Goal: Transaction & Acquisition: Purchase product/service

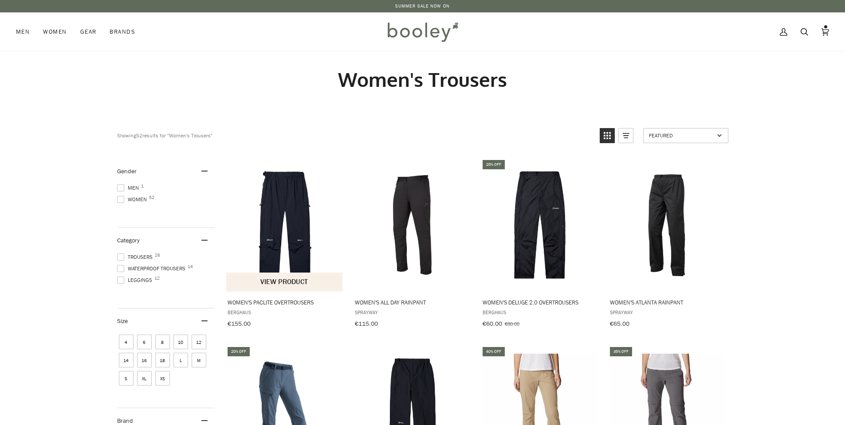
click at [282, 220] on img "Women's Paclite Overtrousers" at bounding box center [285, 225] width 118 height 118
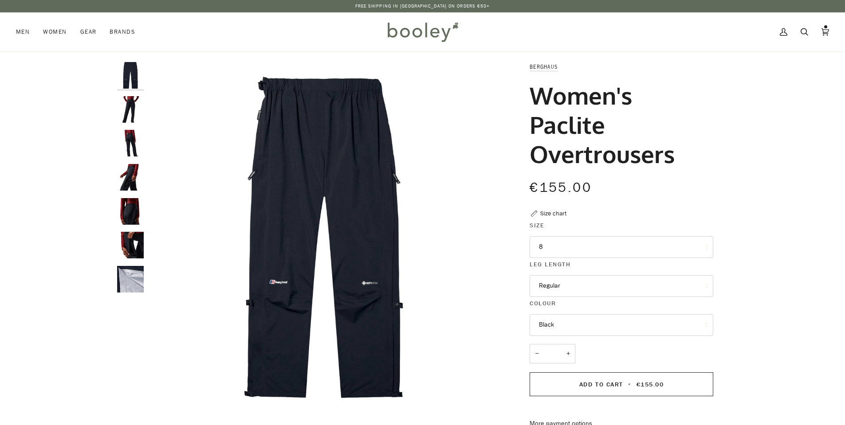
click at [138, 248] on img "Berghaus Women's Paclite Overtrousers - Booley Galway" at bounding box center [130, 245] width 27 height 27
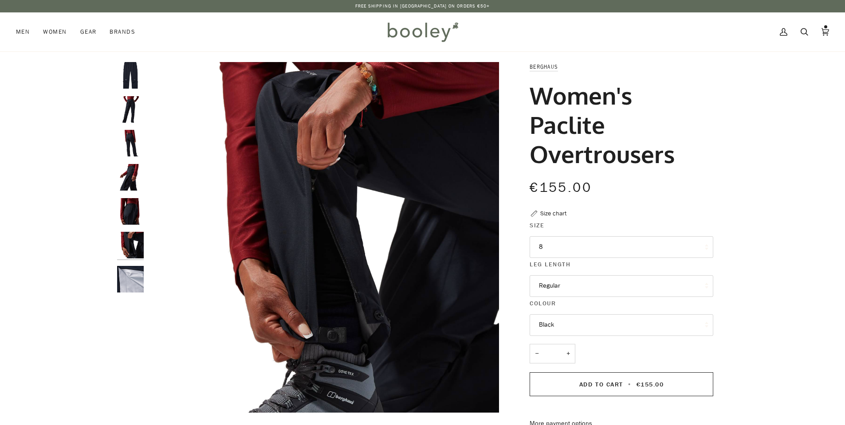
click at [131, 201] on img "Berghaus Women's Paclite Overtrousers - Booley Galway" at bounding box center [130, 211] width 27 height 27
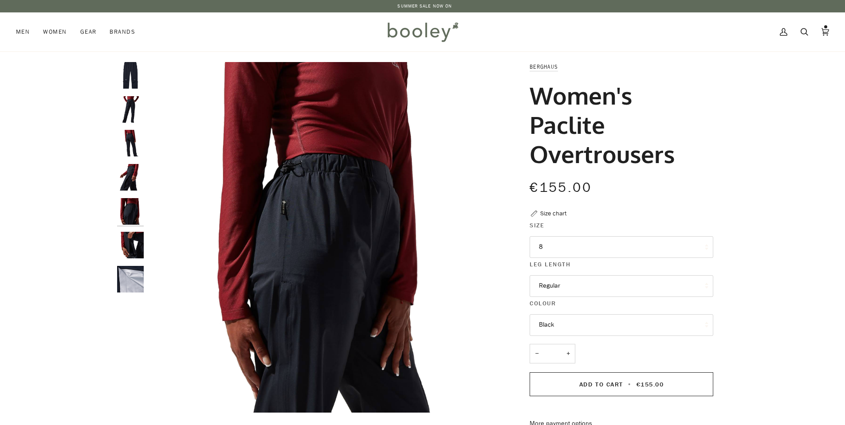
click at [133, 178] on img "Berghaus Women's Paclite Overtrousers - Booley Galway" at bounding box center [130, 177] width 27 height 27
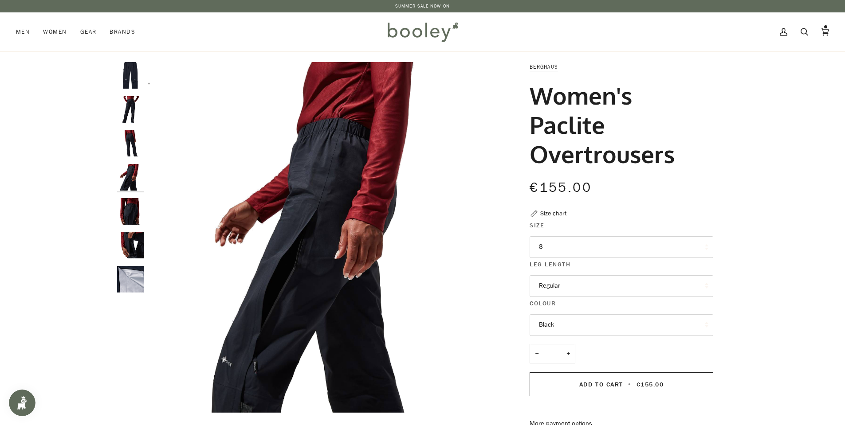
click at [132, 145] on img "Berghaus Women's Paclite Overtrousers - Booley Galway" at bounding box center [130, 143] width 27 height 27
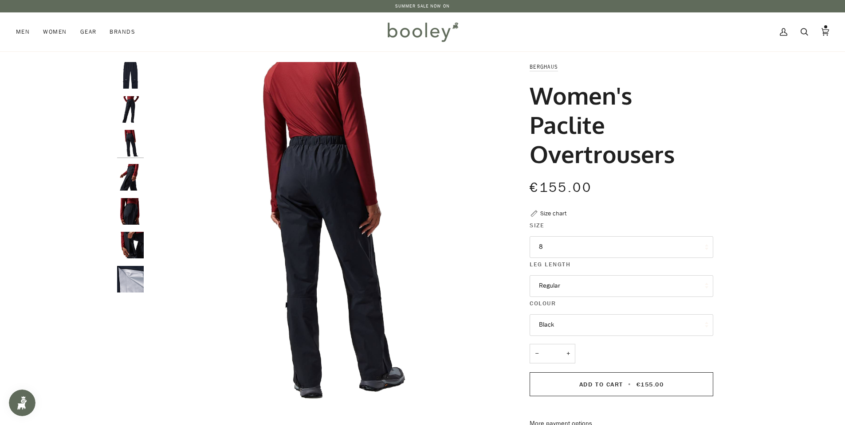
click at [129, 114] on img "Berghaus Women's Paclite Overtrousers - Booley Galway" at bounding box center [130, 109] width 27 height 27
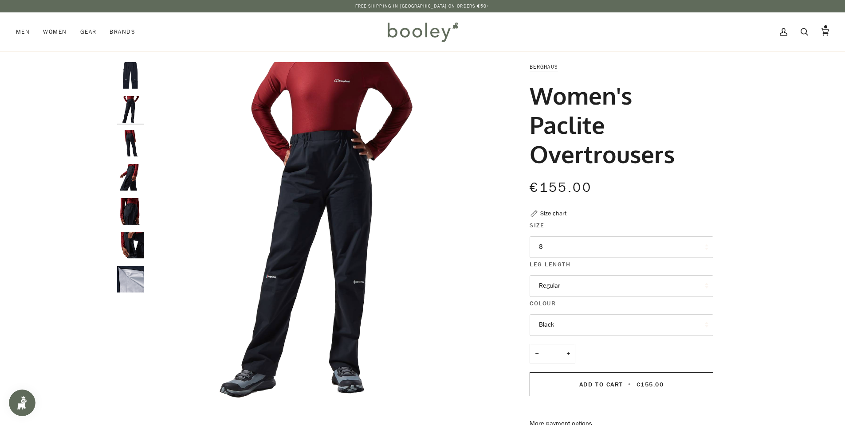
click at [126, 76] on img "Berghaus Women's Paclite Overtrousers - Booley Galway" at bounding box center [130, 75] width 27 height 27
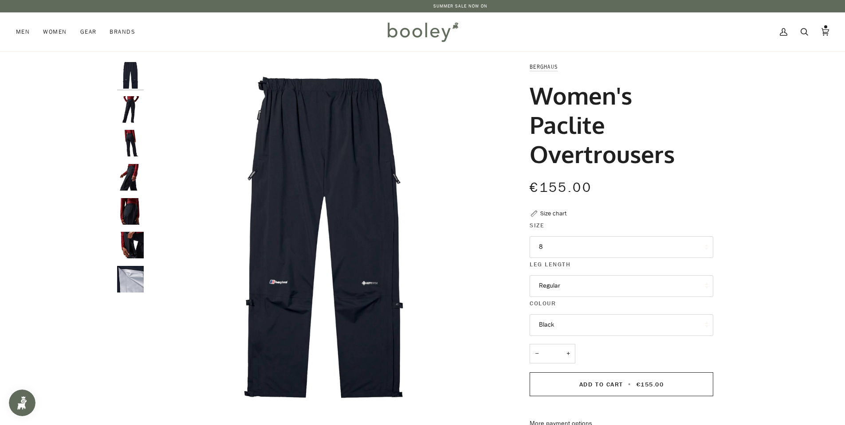
click at [133, 109] on img "Berghaus Women's Paclite Overtrousers - Booley Galway" at bounding box center [130, 109] width 27 height 27
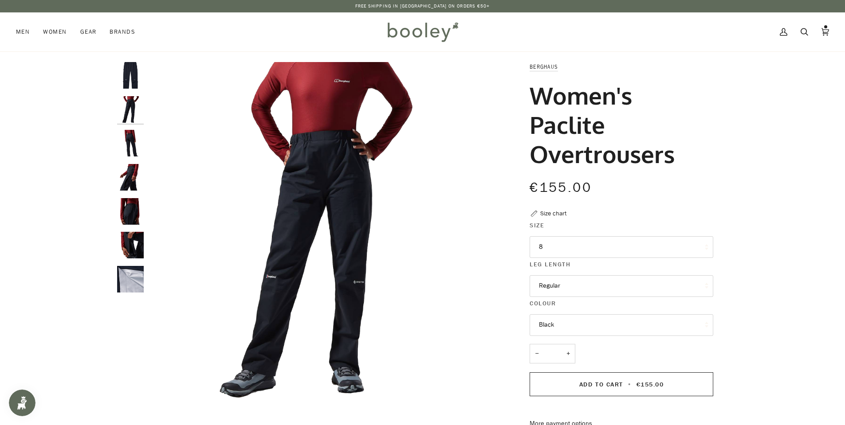
click at [599, 252] on button "8" at bounding box center [622, 247] width 184 height 22
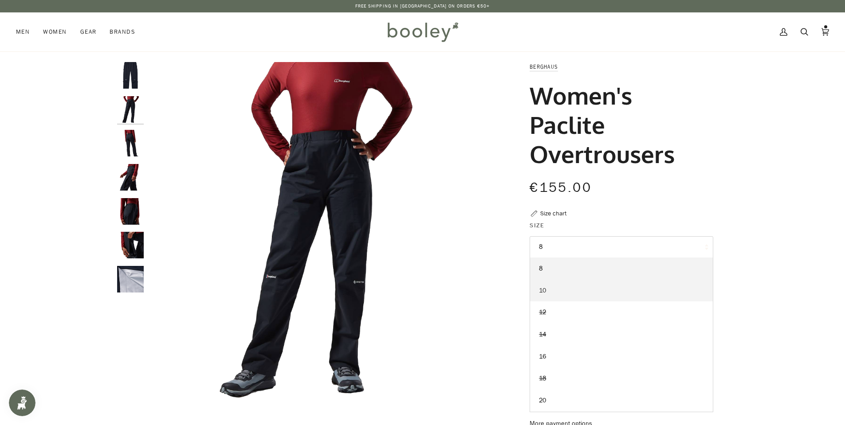
click at [540, 291] on span "10" at bounding box center [542, 291] width 7 height 8
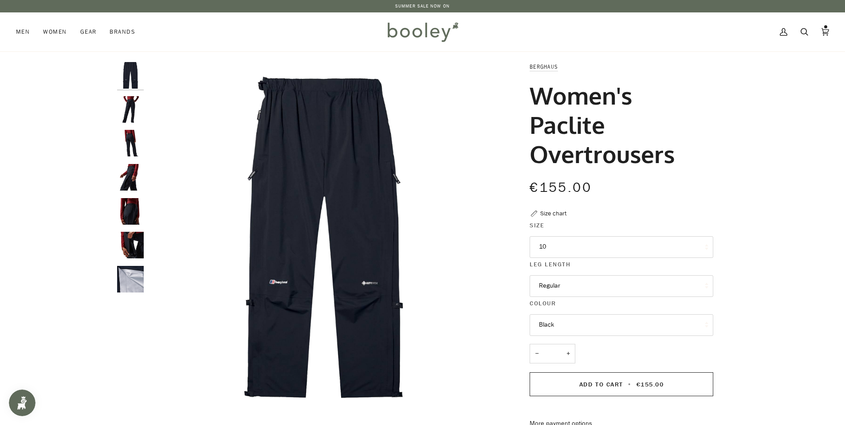
click at [559, 253] on button "10" at bounding box center [622, 247] width 184 height 22
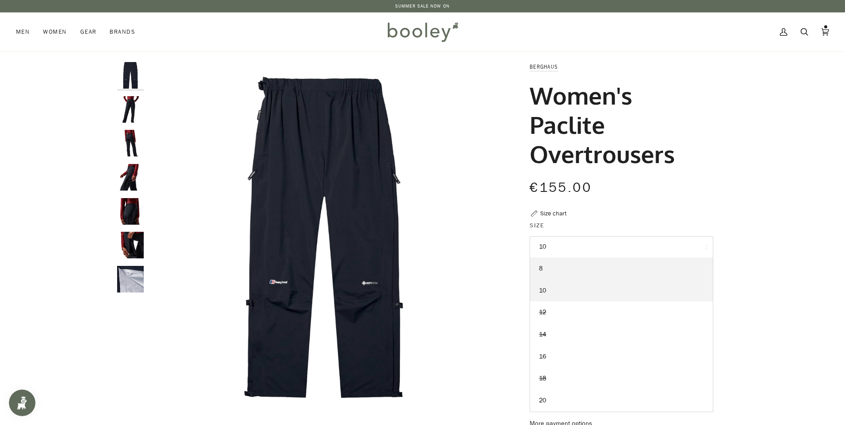
click at [551, 268] on link "8" at bounding box center [621, 269] width 183 height 22
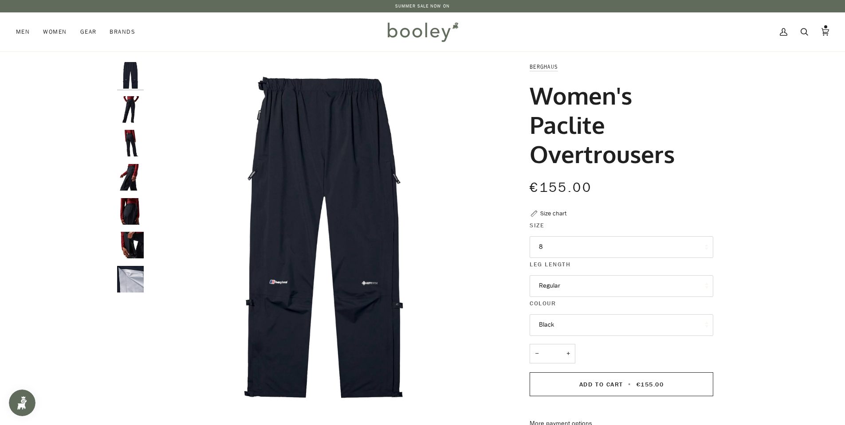
click at [129, 75] on img "Berghaus Women's Paclite Overtrousers - Booley Galway" at bounding box center [130, 75] width 27 height 27
click at [323, 106] on img "Berghaus Women's Paclite Overtrousers - Booley Galway" at bounding box center [323, 237] width 351 height 351
click at [323, 90] on img "Berghaus Women's Paclite Overtrousers - Booley Galway" at bounding box center [323, 237] width 351 height 351
click at [167, 400] on icon "Berghaus Women's Paclite Overtrousers - Booley Galway" at bounding box center [164, 396] width 7 height 7
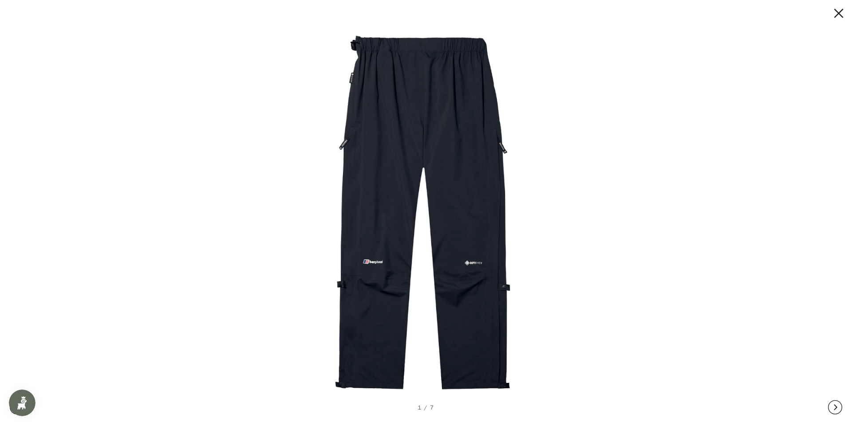
click at [415, 51] on img at bounding box center [422, 213] width 386 height 386
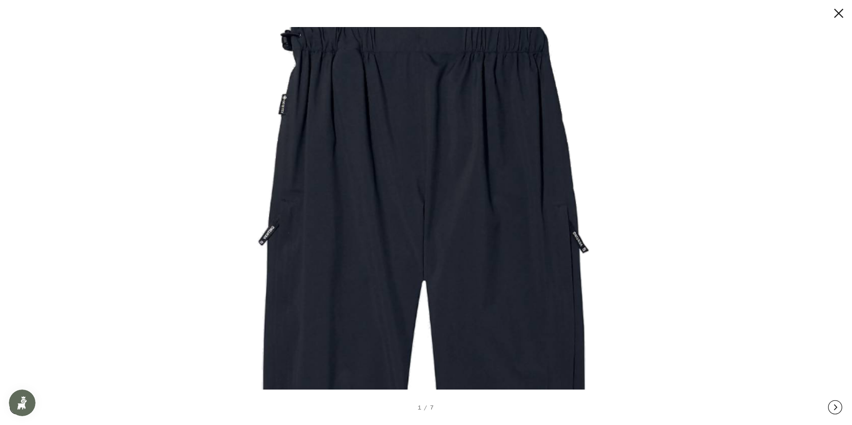
click at [415, 50] on img at bounding box center [422, 369] width 759 height 759
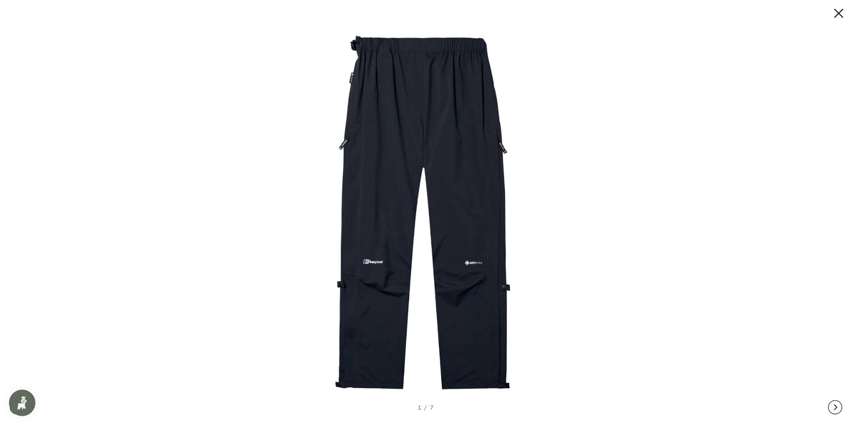
click at [415, 50] on img at bounding box center [422, 213] width 386 height 386
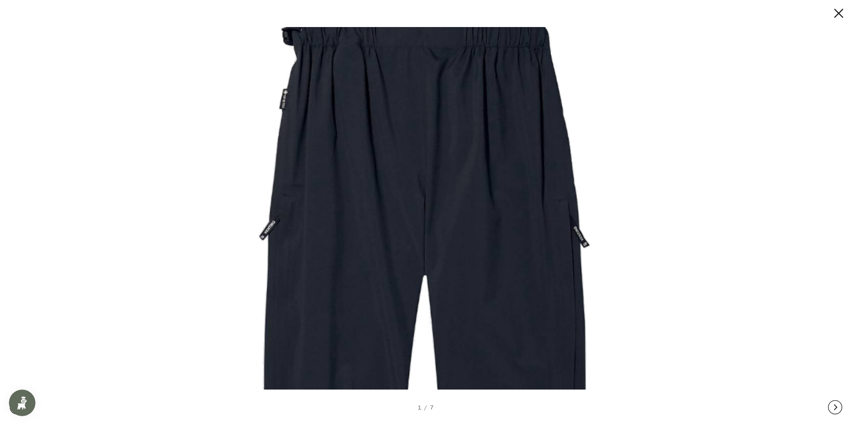
click at [390, 127] on img at bounding box center [423, 363] width 759 height 759
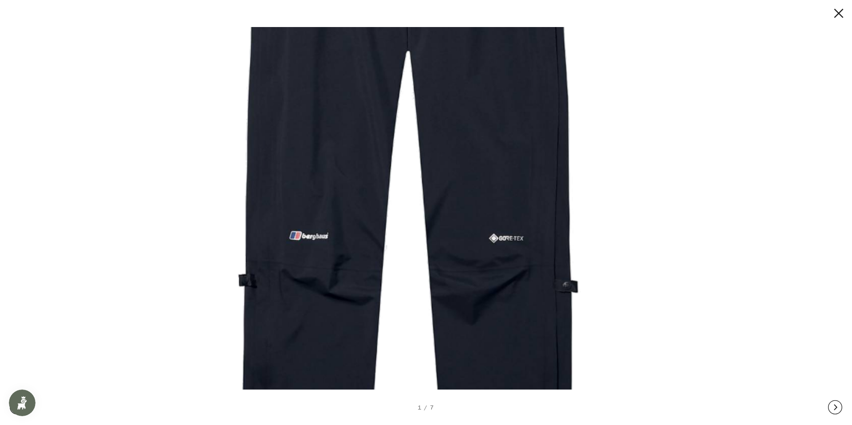
click at [455, 80] on img at bounding box center [406, 139] width 759 height 759
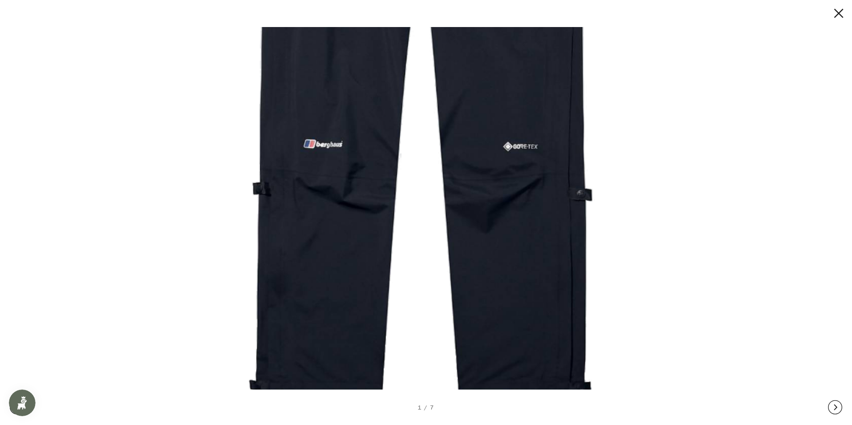
click at [445, 185] on img at bounding box center [420, 47] width 759 height 759
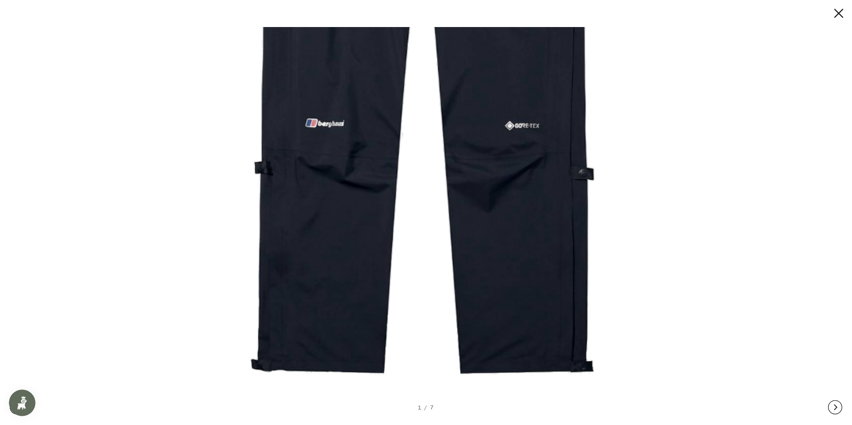
click at [430, 407] on div "1 / 7" at bounding box center [425, 407] width 17 height 9
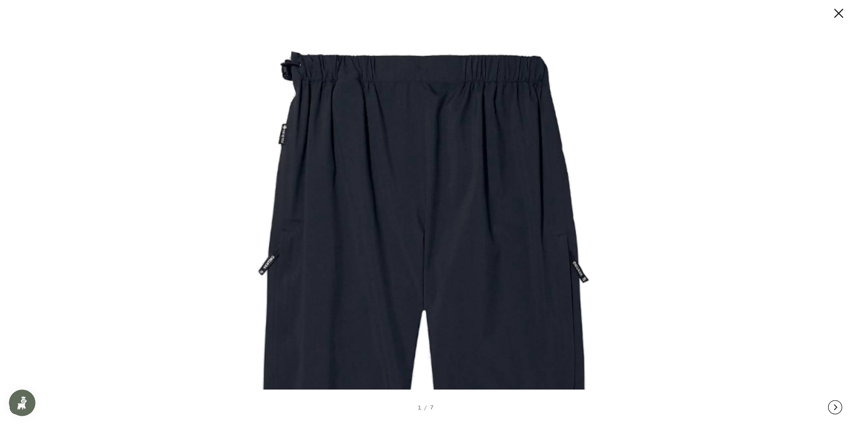
click at [843, 14] on button at bounding box center [830, 13] width 27 height 14
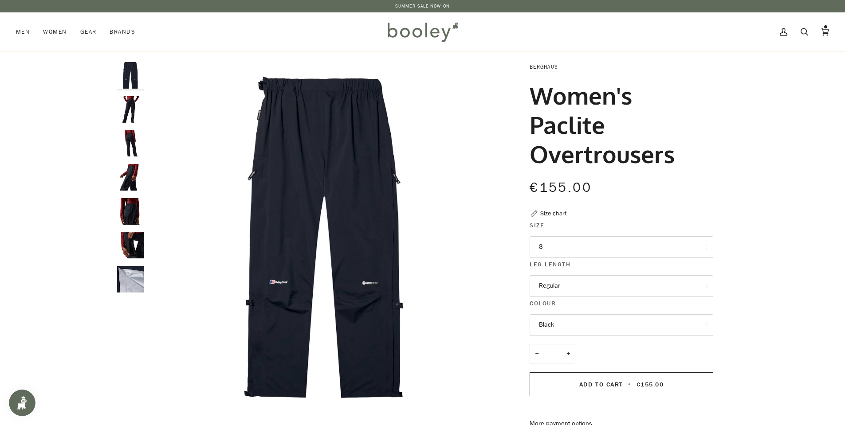
click at [130, 106] on img "Berghaus Women's Paclite Overtrousers - Booley Galway" at bounding box center [130, 109] width 27 height 27
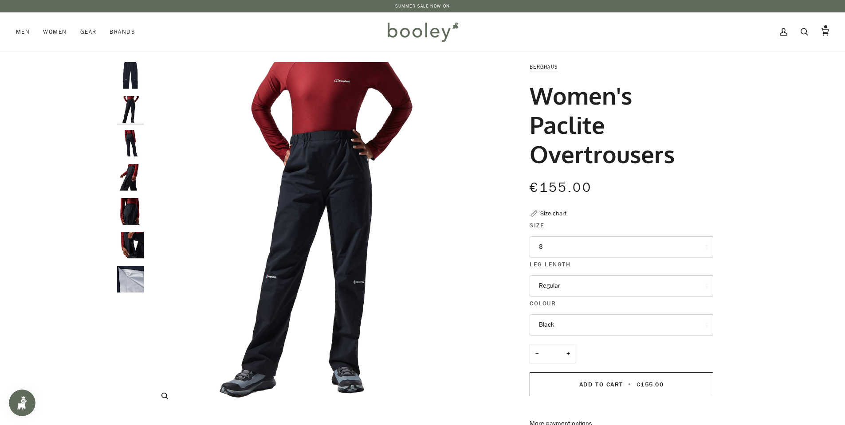
click at [166, 401] on button "Zoom" at bounding box center [165, 397] width 16 height 16
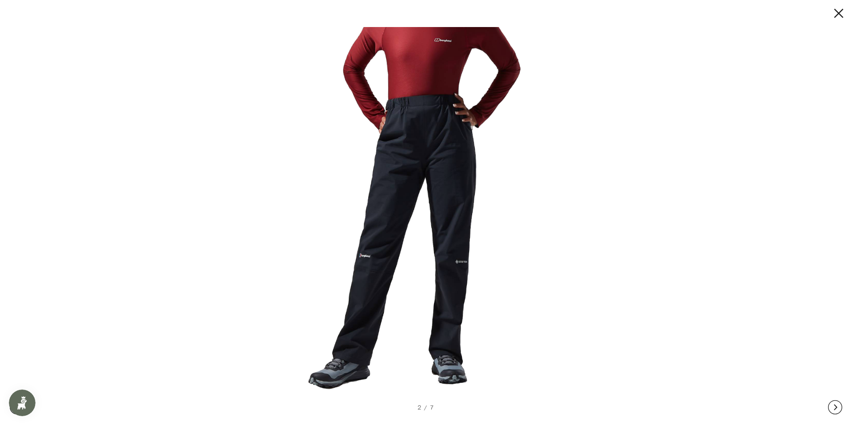
click at [413, 142] on img at bounding box center [422, 213] width 386 height 386
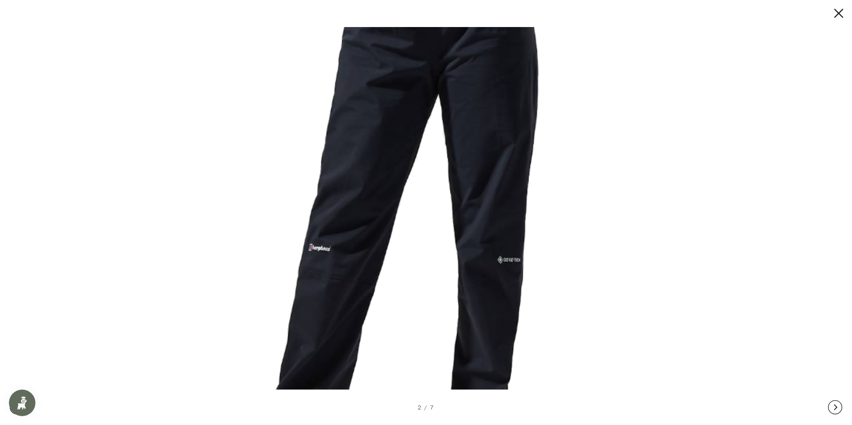
click at [409, 205] on img at bounding box center [433, 163] width 759 height 759
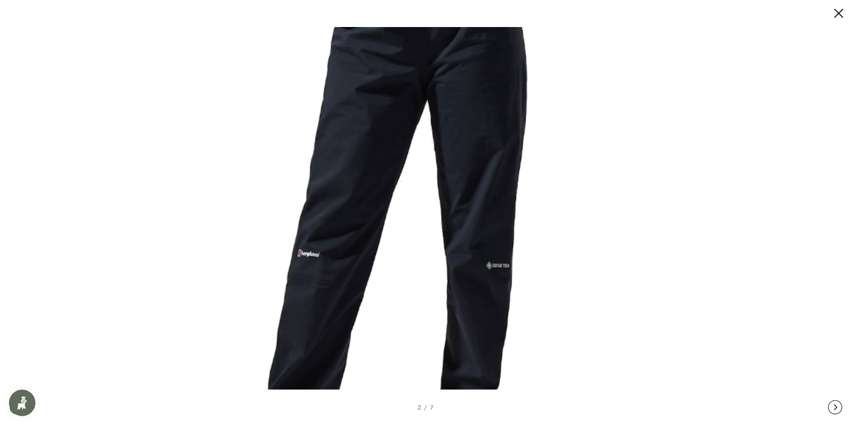
click at [399, 349] on img at bounding box center [422, 169] width 759 height 759
click at [839, 16] on button at bounding box center [830, 13] width 27 height 14
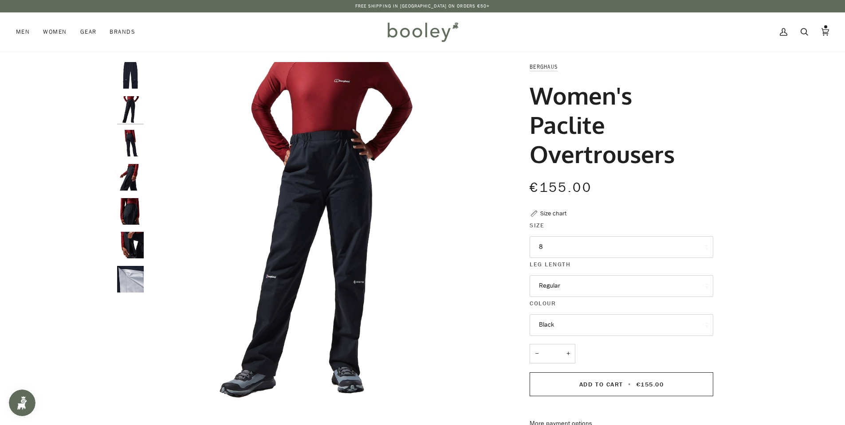
click at [127, 144] on img "Berghaus Women's Paclite Overtrousers - Booley Galway" at bounding box center [130, 143] width 27 height 27
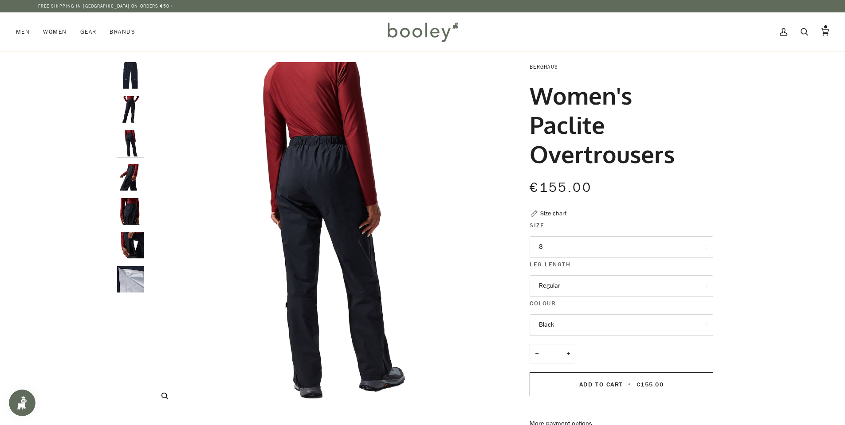
click at [169, 394] on button "Zoom" at bounding box center [165, 397] width 16 height 16
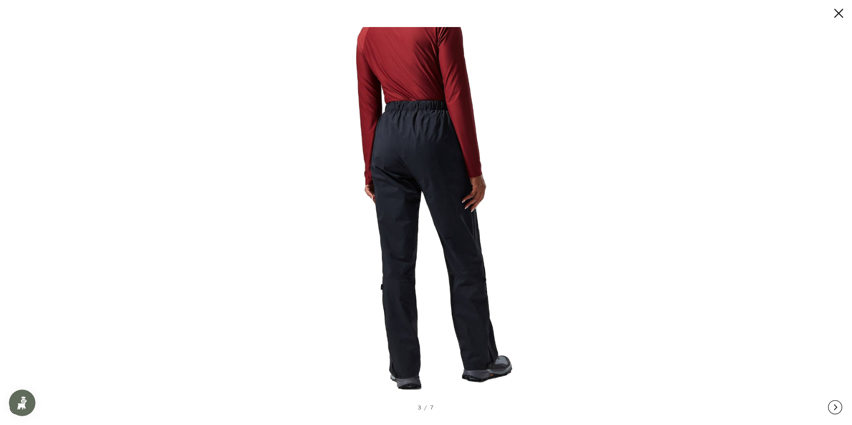
click at [409, 144] on img at bounding box center [422, 213] width 386 height 386
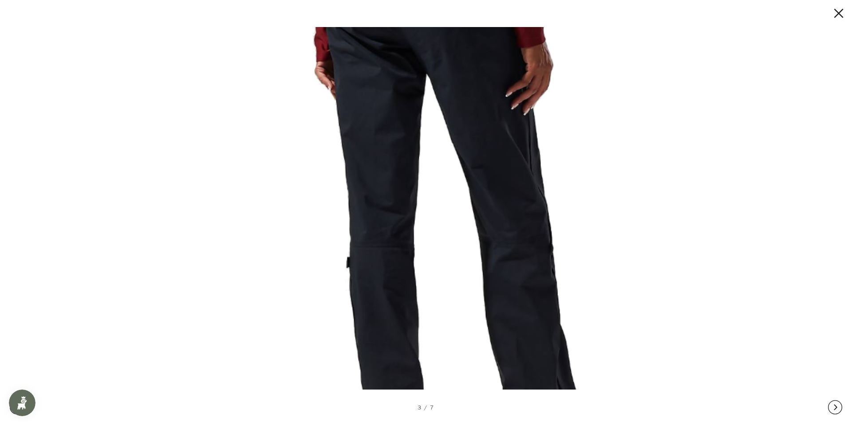
click at [463, 87] on img at bounding box center [428, 116] width 759 height 759
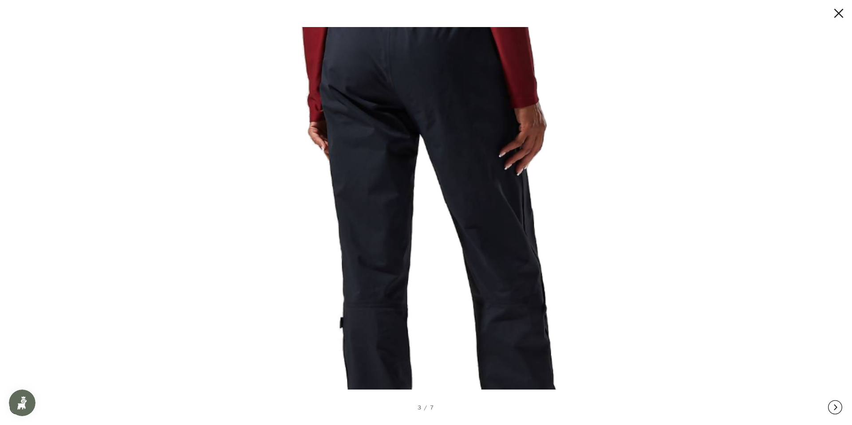
click at [458, 400] on div "3 / 7" at bounding box center [426, 212] width 852 height 425
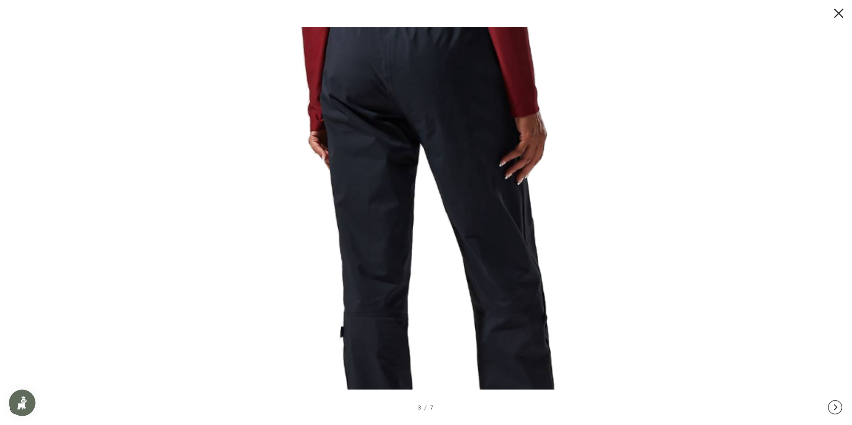
click at [839, 12] on button at bounding box center [830, 13] width 27 height 14
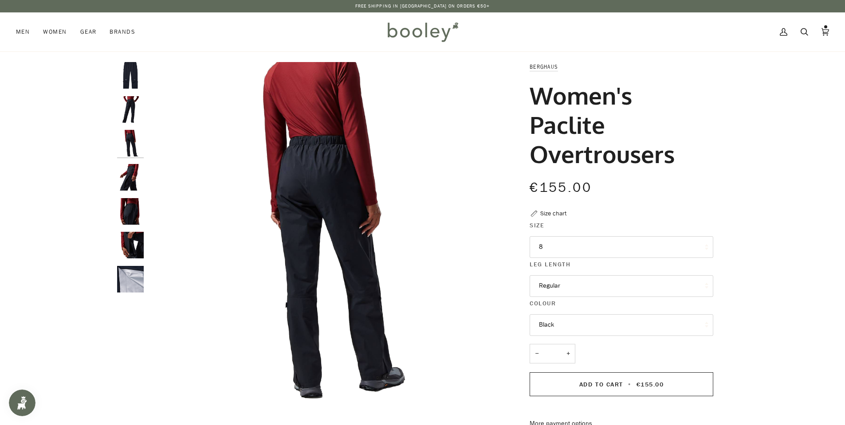
click at [131, 180] on img "Berghaus Women's Paclite Overtrousers - Booley Galway" at bounding box center [130, 177] width 27 height 27
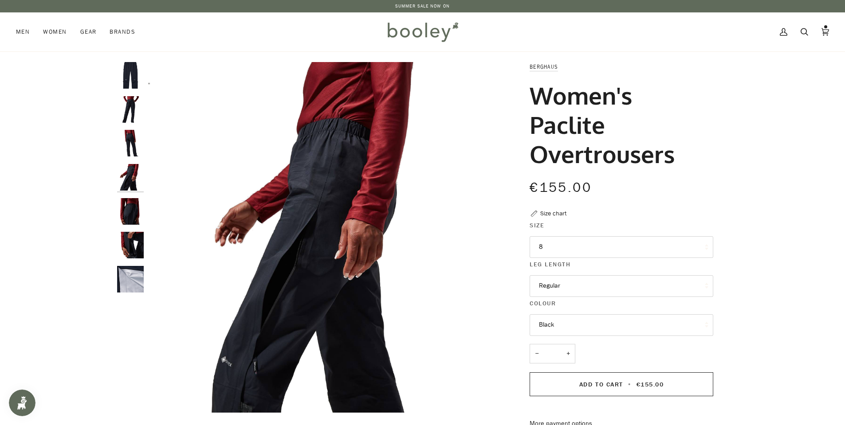
click at [132, 208] on img "Berghaus Women's Paclite Overtrousers - Booley Galway" at bounding box center [130, 211] width 27 height 27
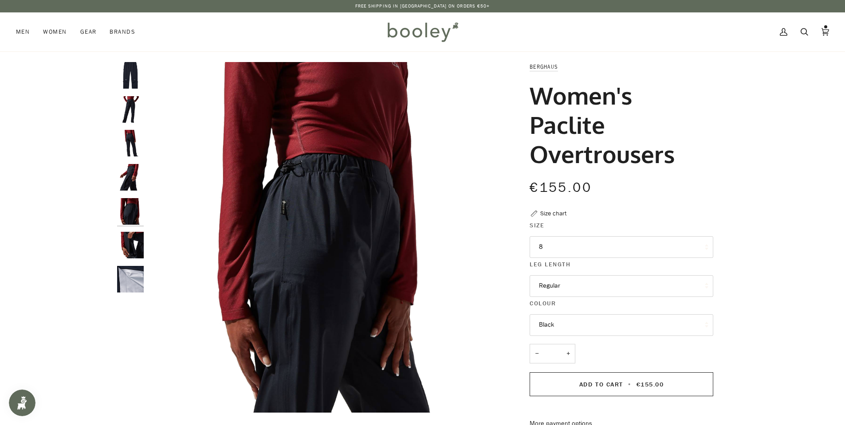
click at [134, 245] on img "Berghaus Women's Paclite Overtrousers - Booley Galway" at bounding box center [130, 245] width 27 height 27
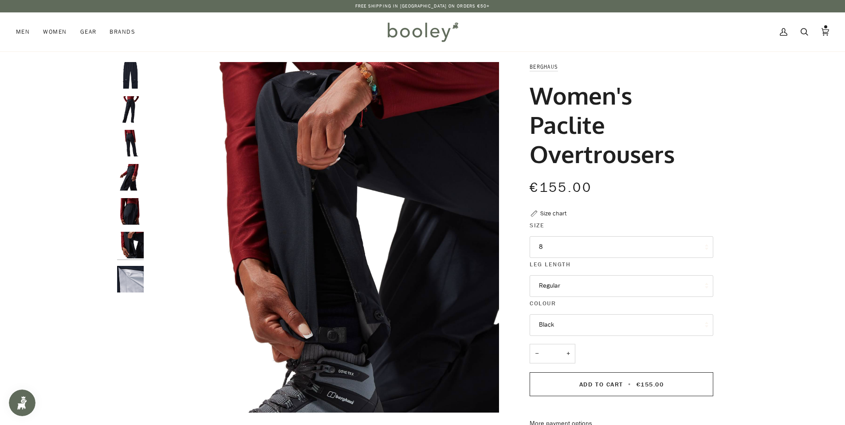
click at [134, 290] on img "Women's Paclite Overtrousers" at bounding box center [130, 279] width 27 height 27
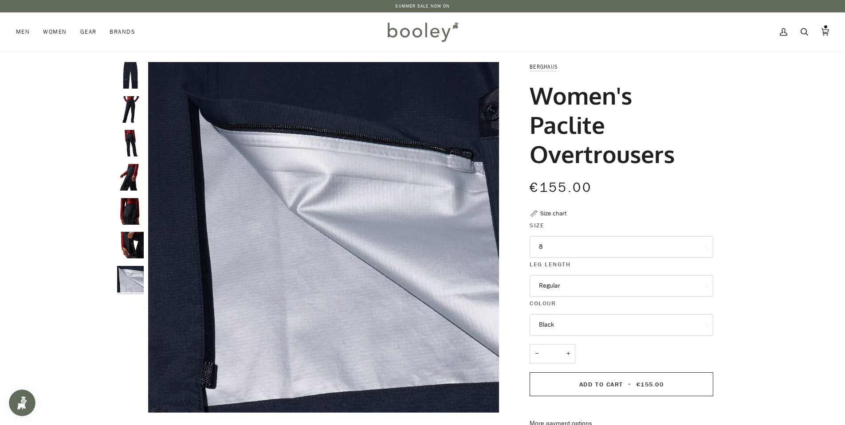
click at [134, 239] on img "Berghaus Women's Paclite Overtrousers - Booley Galway" at bounding box center [130, 245] width 27 height 27
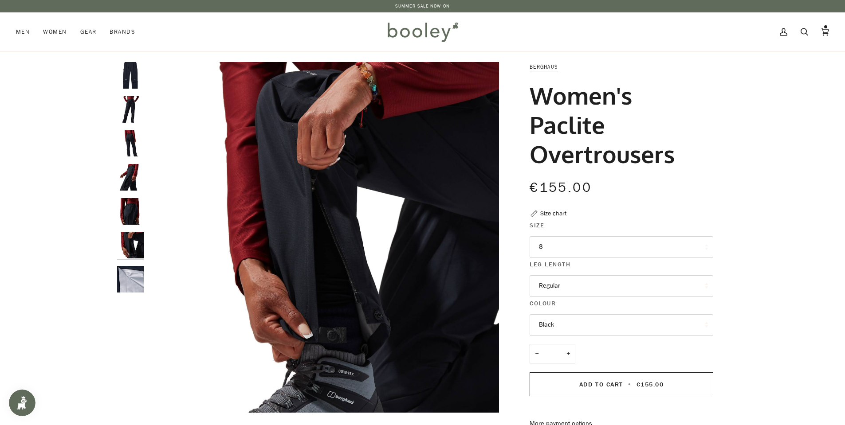
click at [134, 213] on img "Berghaus Women's Paclite Overtrousers - Booley Galway" at bounding box center [130, 211] width 27 height 27
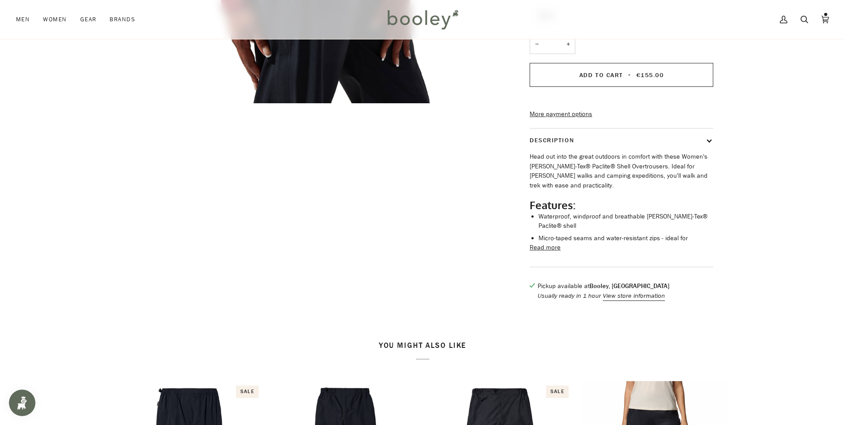
scroll to position [311, 0]
click at [554, 242] on button "Read more" at bounding box center [545, 247] width 31 height 10
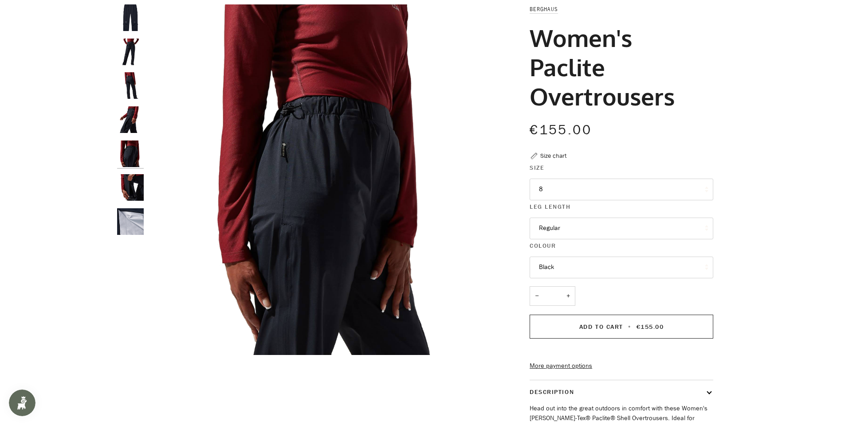
scroll to position [0, 0]
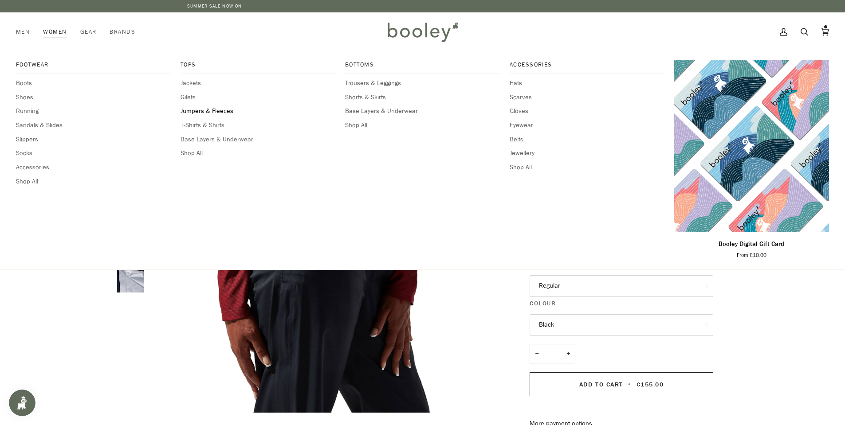
click at [218, 111] on span "Jumpers & Fleeces" at bounding box center [258, 111] width 155 height 10
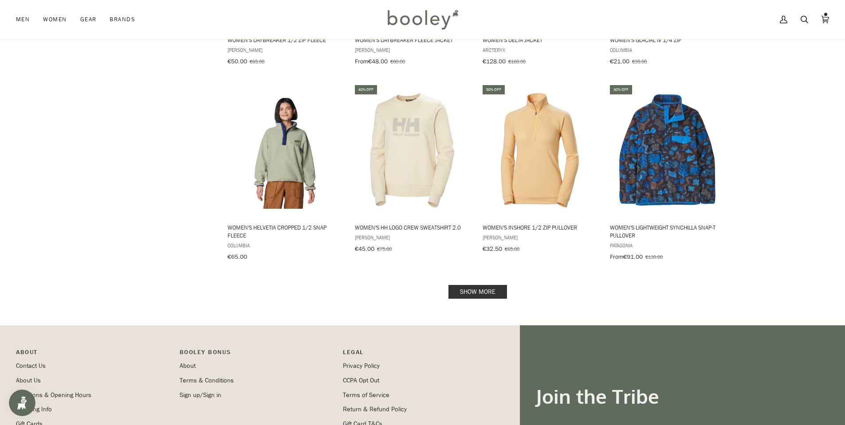
scroll to position [887, 0]
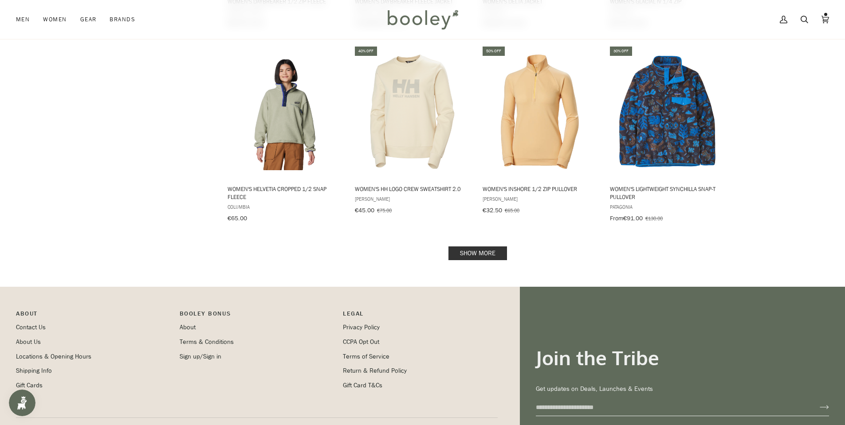
click at [469, 248] on link "Show more" at bounding box center [478, 254] width 59 height 14
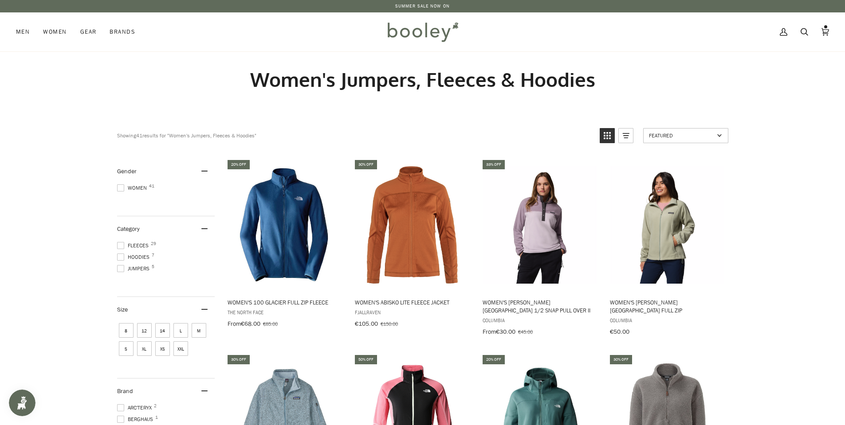
click at [437, 7] on link "SUMMER SALE NOW ON" at bounding box center [422, 6] width 55 height 7
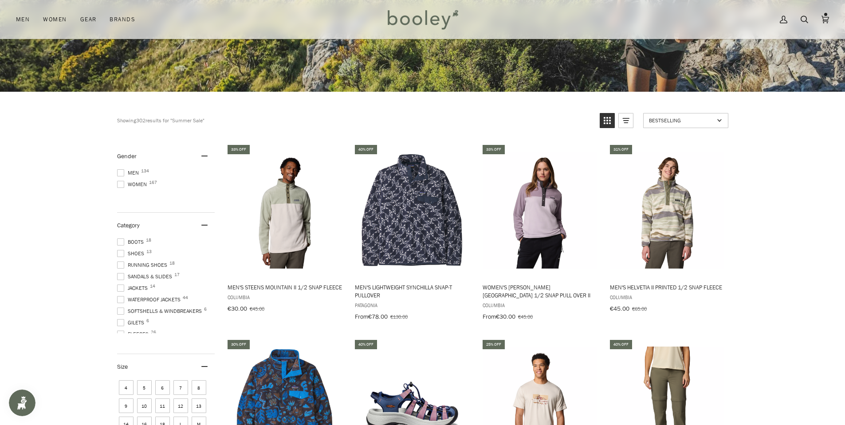
scroll to position [266, 0]
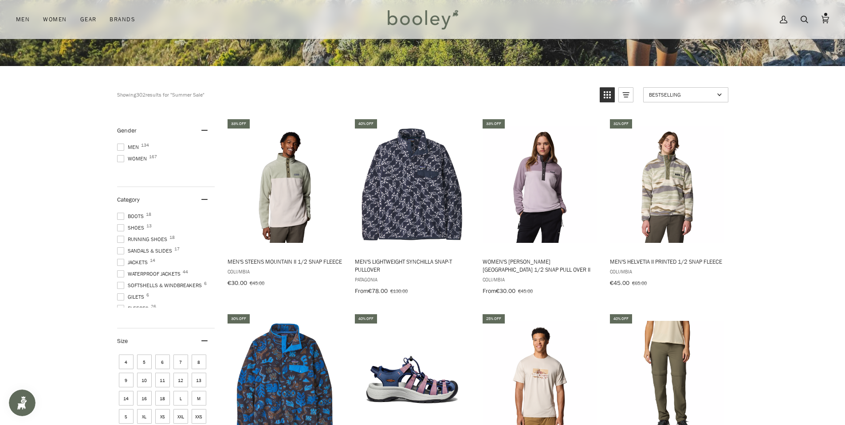
click at [136, 157] on span "Women 167" at bounding box center [133, 159] width 32 height 8
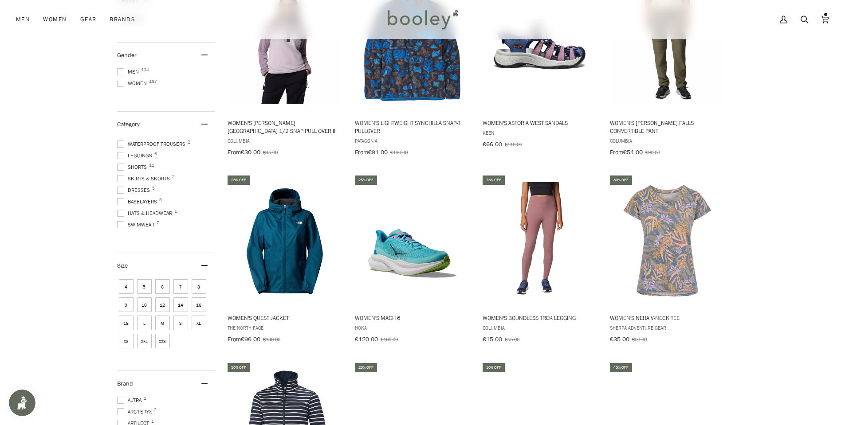
scroll to position [406, 0]
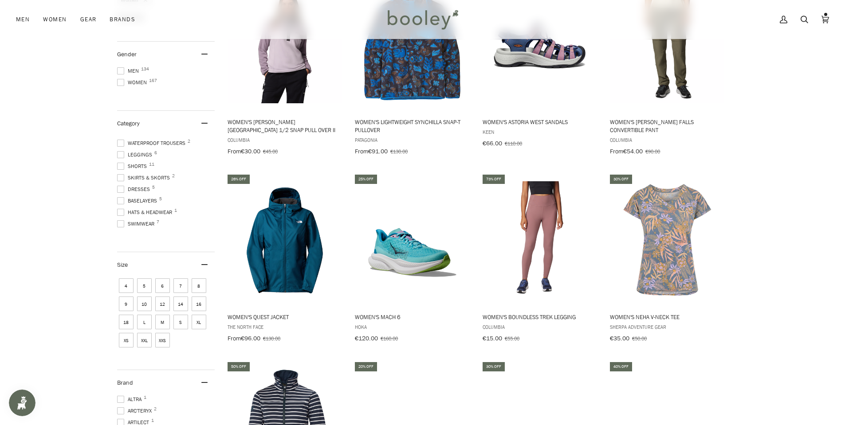
click at [145, 301] on span "10" at bounding box center [144, 304] width 15 height 15
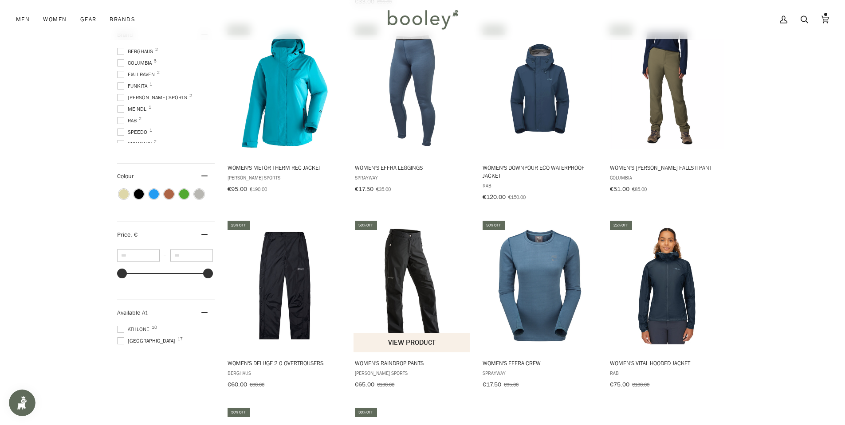
scroll to position [802, 0]
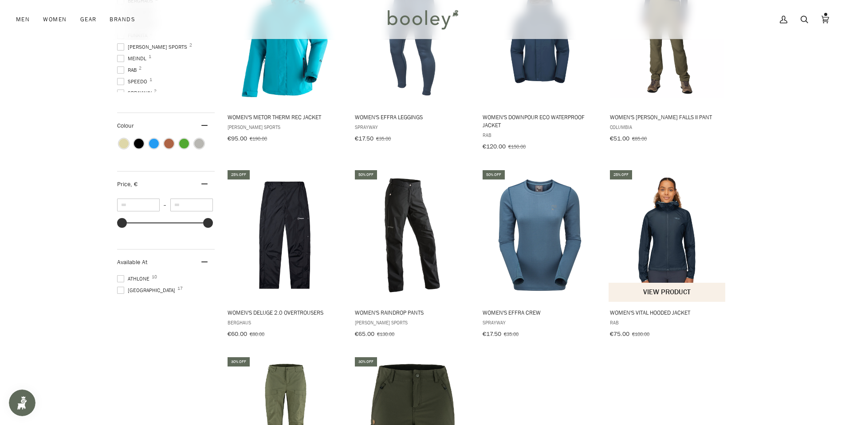
click at [665, 244] on img "Women's Vital Hooded Jacket" at bounding box center [668, 236] width 118 height 118
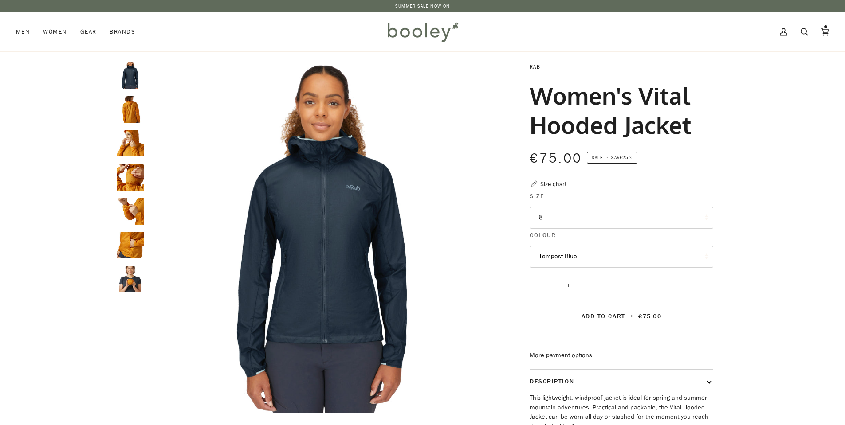
click at [130, 108] on img "Rab Women's Vital Hooded Jacket - Booley Galway" at bounding box center [130, 109] width 27 height 27
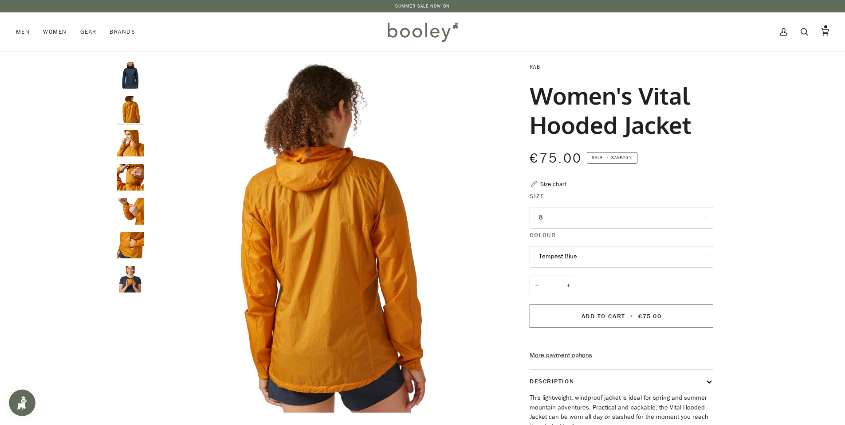
click at [135, 137] on img "Rab Women's Vital Hooded Jacket - Booley Galway" at bounding box center [130, 143] width 27 height 27
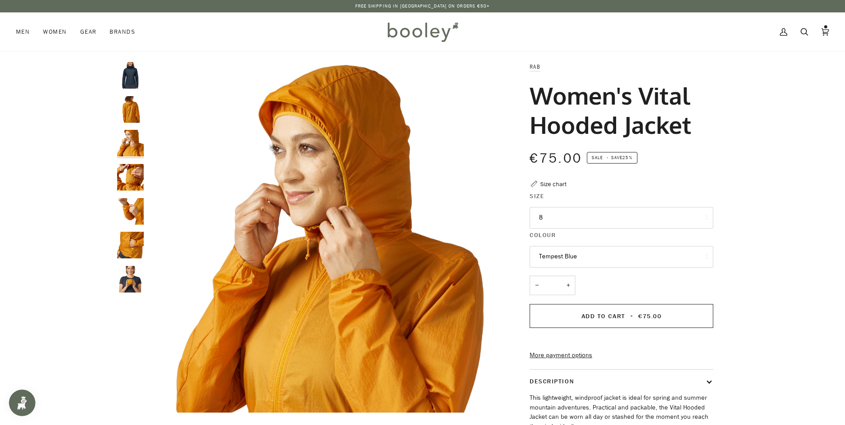
click at [138, 177] on img "Rab Women's Vital Hooded Jacket - Booley Galway" at bounding box center [130, 177] width 27 height 27
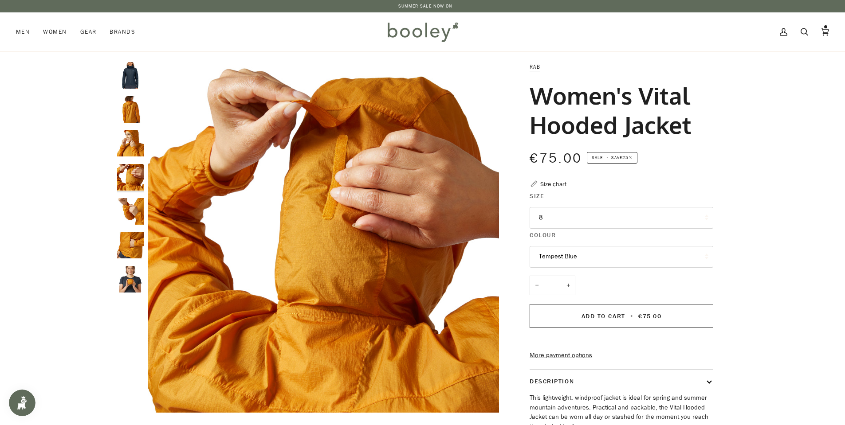
click at [133, 214] on img "Rab Women's Vital Hooded Jacket - Booley Galway" at bounding box center [130, 211] width 27 height 27
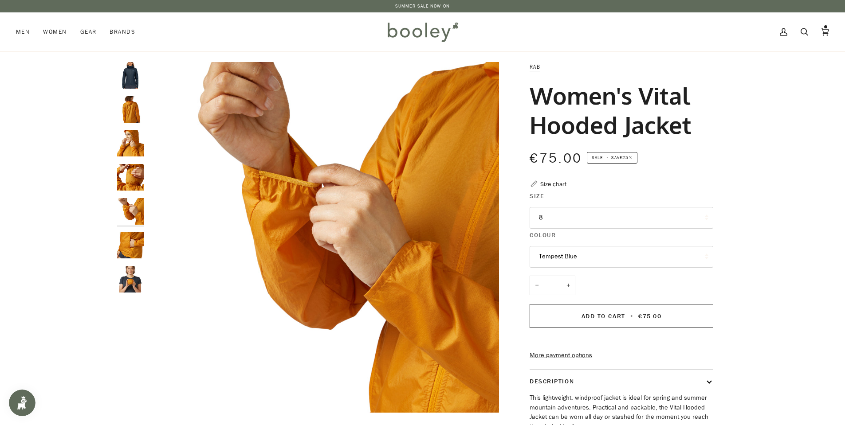
click at [133, 243] on img "Rab Women's Vital Hooded Jacket - Booley Galway" at bounding box center [130, 245] width 27 height 27
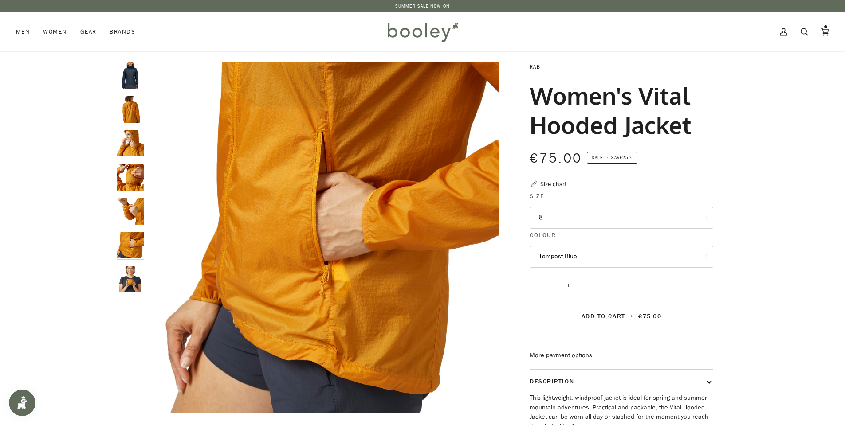
click at [127, 279] on img "Rab Women's Vital Hooded Jacket - Booley Galway" at bounding box center [130, 279] width 27 height 27
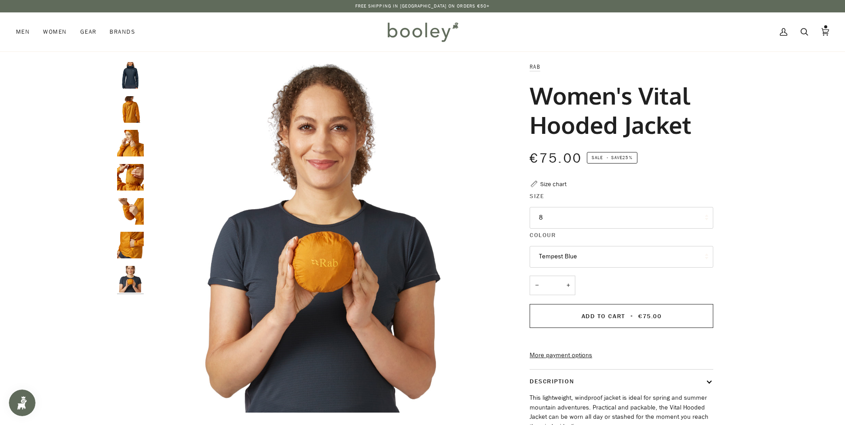
click at [126, 242] on img "Rab Women's Vital Hooded Jacket - Booley Galway" at bounding box center [130, 245] width 27 height 27
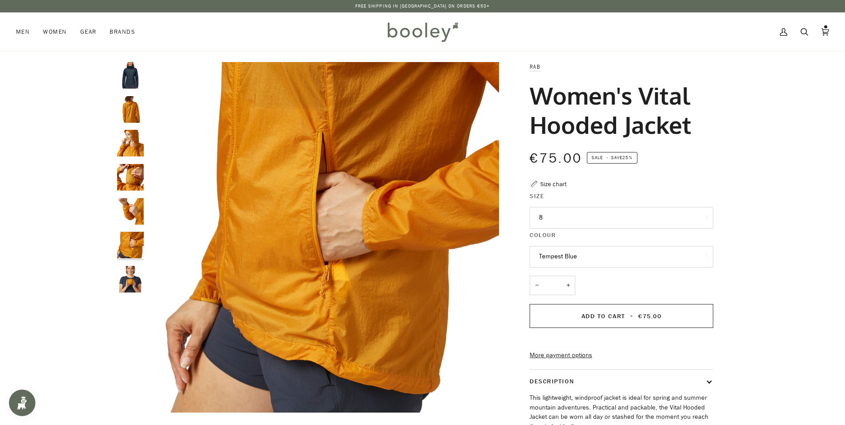
click at [131, 278] on img "Rab Women's Vital Hooded Jacket - Booley Galway" at bounding box center [130, 279] width 27 height 27
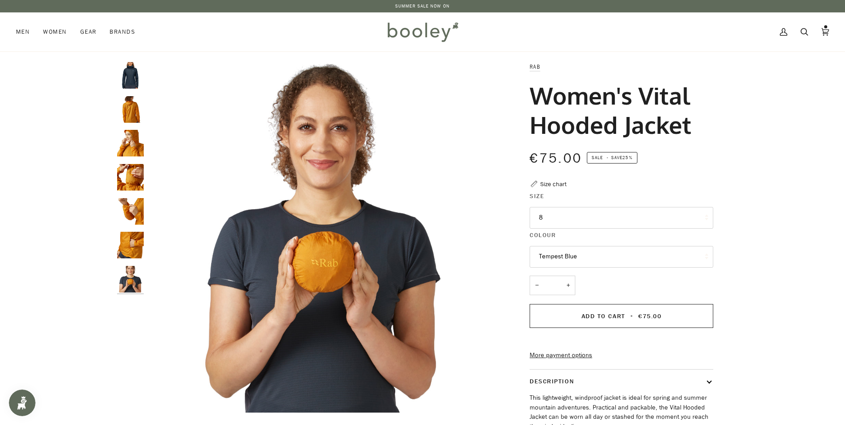
click at [130, 177] on img "Rab Women's Vital Hooded Jacket - Booley Galway" at bounding box center [130, 177] width 27 height 27
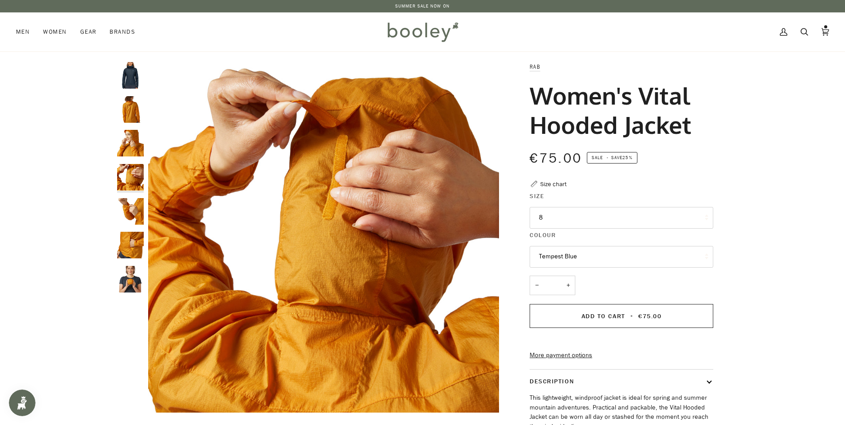
click at [132, 134] on img "Rab Women's Vital Hooded Jacket - Booley Galway" at bounding box center [130, 143] width 27 height 27
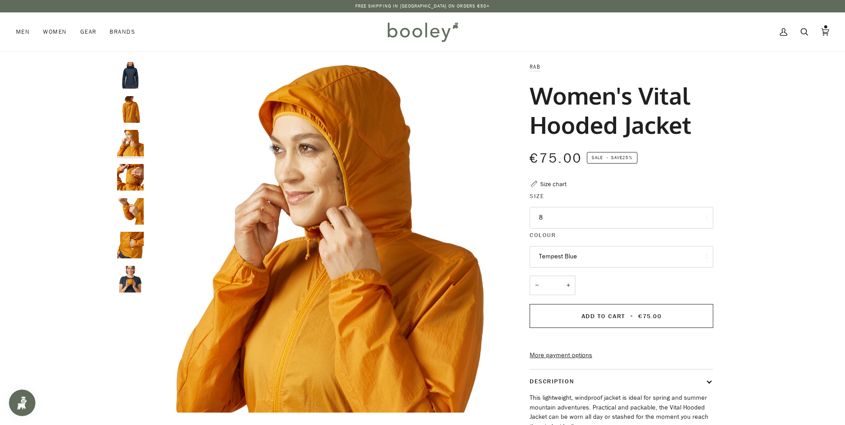
click at [132, 272] on img "Rab Women's Vital Hooded Jacket - Booley Galway" at bounding box center [130, 279] width 27 height 27
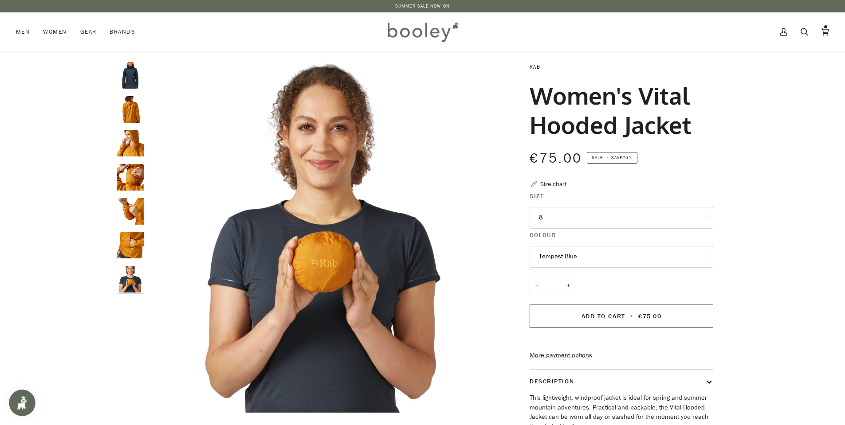
click at [137, 114] on img "Rab Women's Vital Hooded Jacket - Booley Galway" at bounding box center [130, 109] width 27 height 27
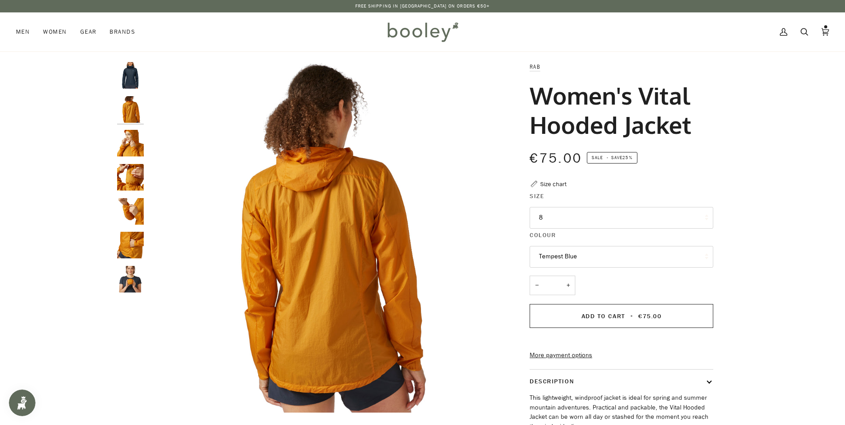
click at [138, 139] on img "Rab Women's Vital Hooded Jacket - Booley Galway" at bounding box center [130, 143] width 27 height 27
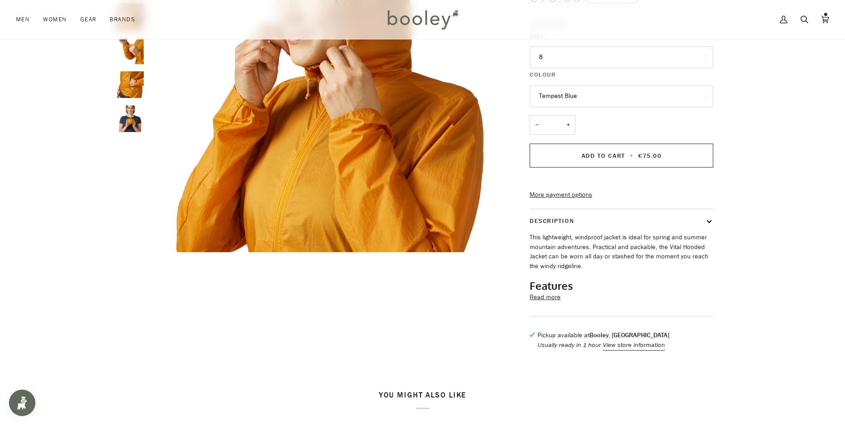
scroll to position [177, 0]
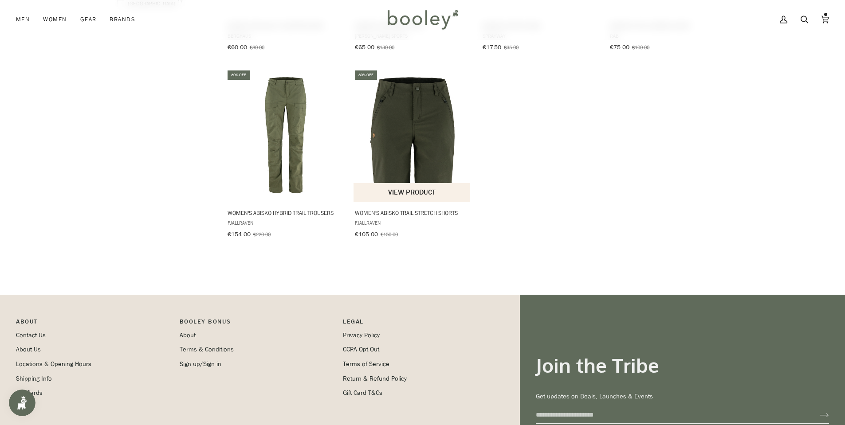
scroll to position [1089, 0]
